Goal: Task Accomplishment & Management: Use online tool/utility

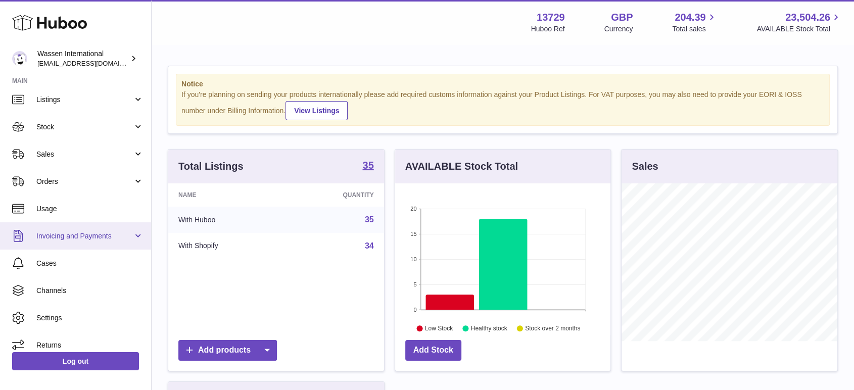
scroll to position [40, 0]
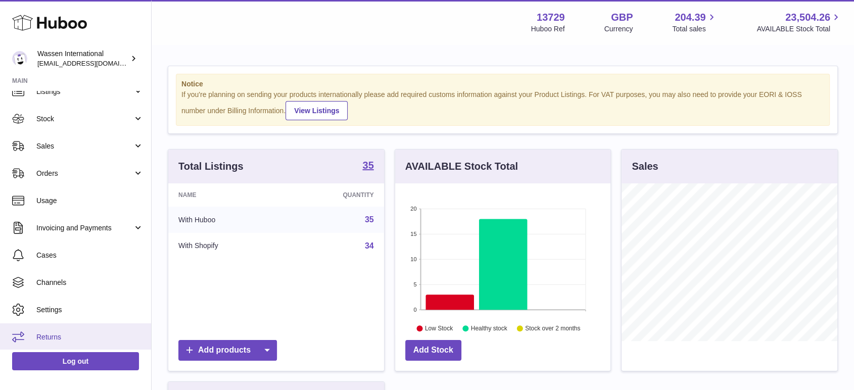
click at [61, 331] on link "Returns" at bounding box center [75, 336] width 151 height 27
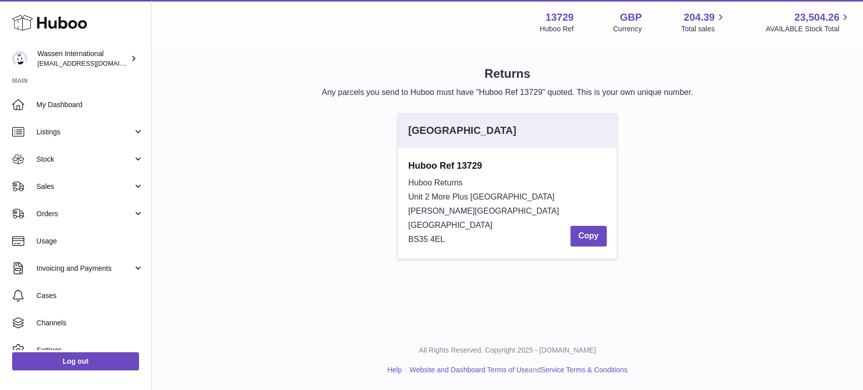
click at [444, 237] on span "BS35 4EL" at bounding box center [426, 239] width 36 height 9
drag, startPoint x: 444, startPoint y: 237, endPoint x: 416, endPoint y: 242, distance: 28.7
click at [416, 242] on span "BS35 4EL" at bounding box center [426, 239] width 36 height 9
copy div "BS35 4EL"
drag, startPoint x: 486, startPoint y: 164, endPoint x: 367, endPoint y: 164, distance: 118.8
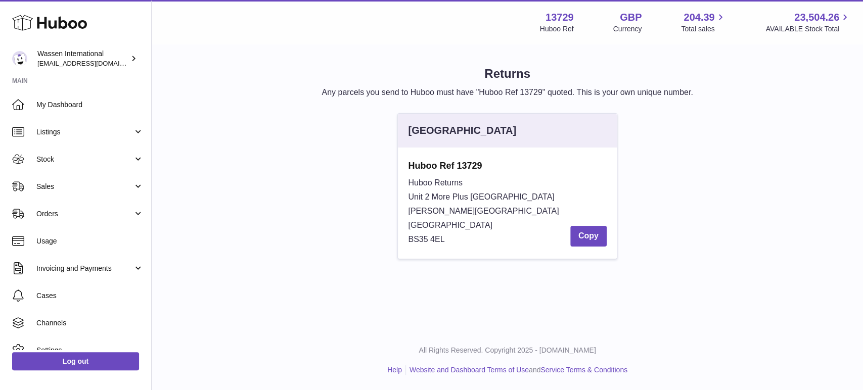
click at [367, 164] on div "[GEOGRAPHIC_DATA] Huboo Ref 13729 Huboo Returns Unit 2 More [GEOGRAPHIC_DATA][S…" at bounding box center [507, 191] width 689 height 156
copy strong "Huboo Ref 13729"
